Goal: Check status: Check status

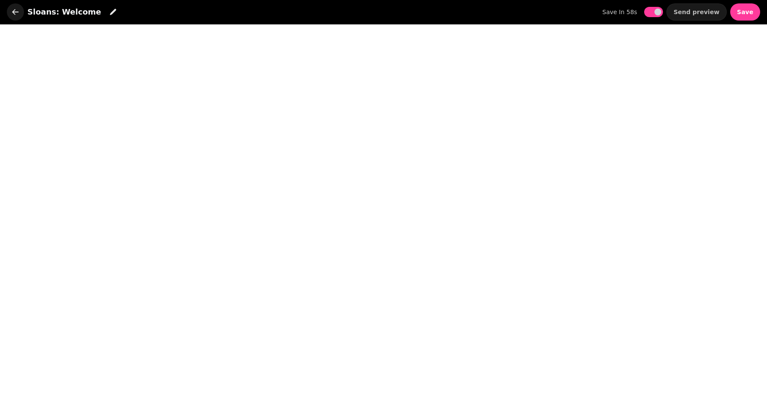
click at [17, 15] on icon "button" at bounding box center [15, 12] width 9 height 9
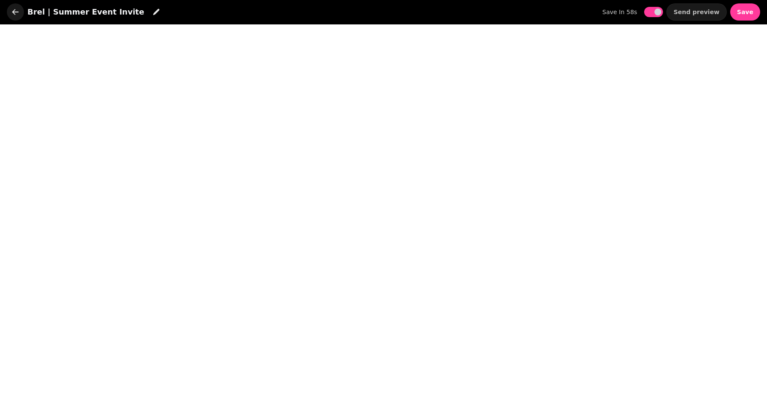
click at [15, 12] on icon "button" at bounding box center [15, 12] width 6 height 6
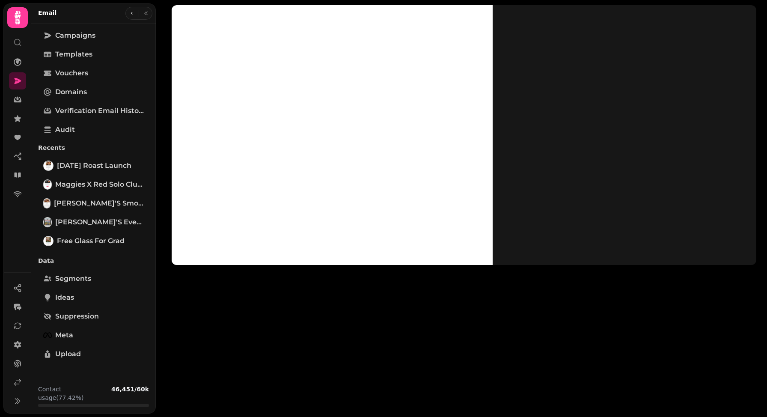
scroll to position [65, 0]
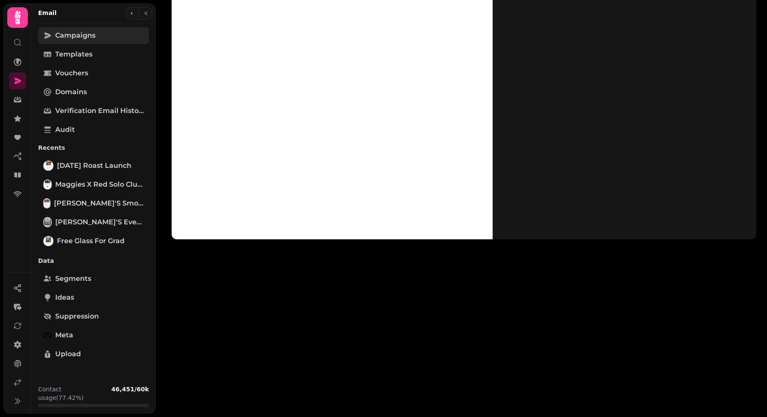
click at [75, 39] on span "Campaigns" at bounding box center [75, 35] width 40 height 10
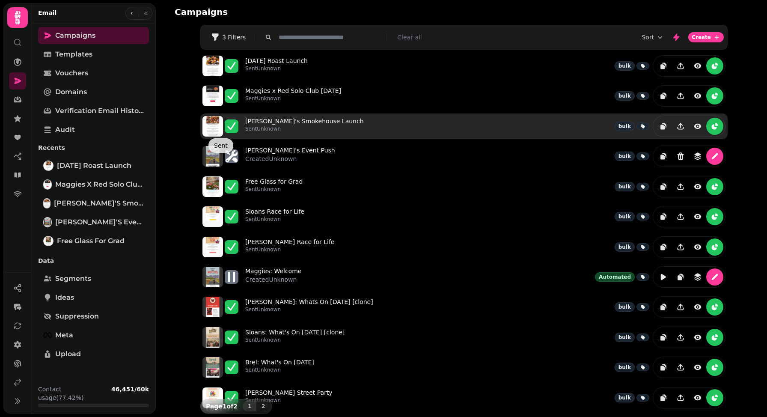
scroll to position [1, 0]
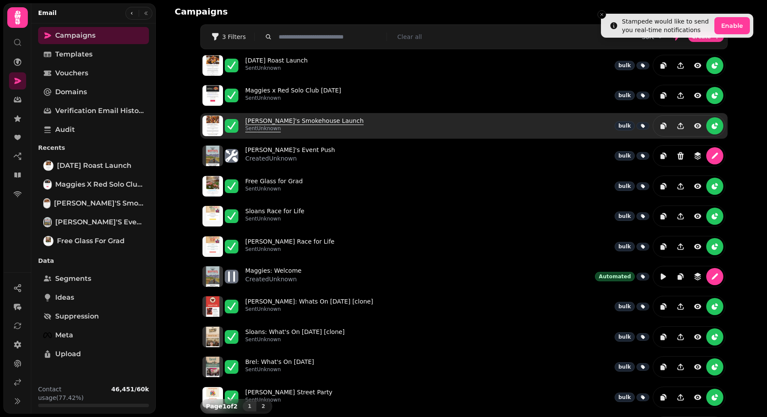
click at [293, 119] on link "[PERSON_NAME]'s Smokehouse Launch Sent Unknown" at bounding box center [304, 125] width 119 height 19
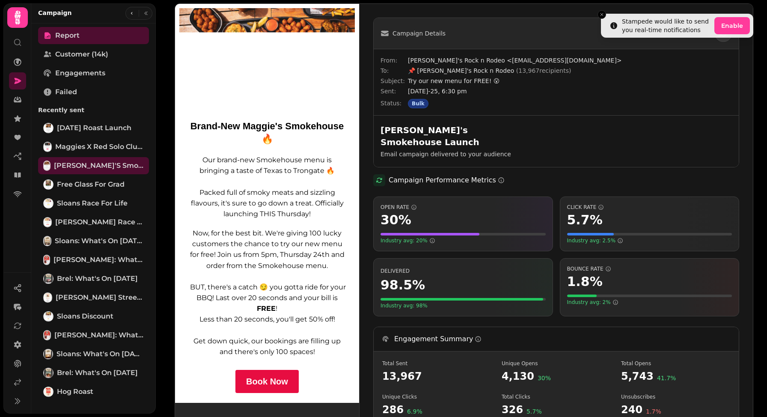
click at [256, 223] on img at bounding box center [267, 203] width 184 height 399
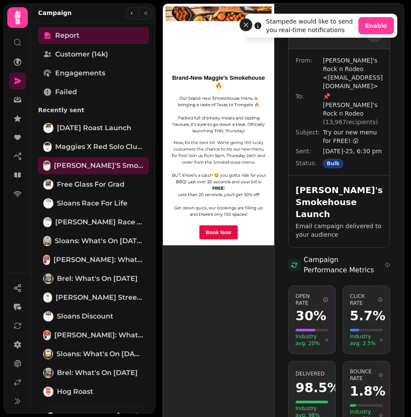
click at [247, 24] on icon "Close toast" at bounding box center [246, 25] width 8 height 8
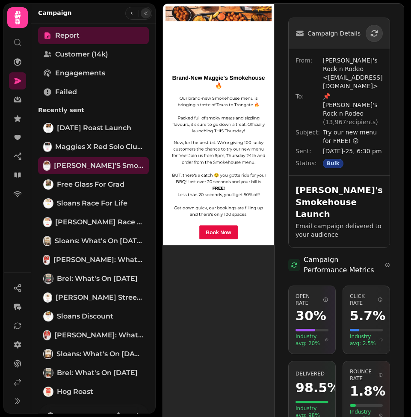
click at [146, 15] on icon "button" at bounding box center [145, 13] width 5 height 5
